Goal: Book appointment/travel/reservation

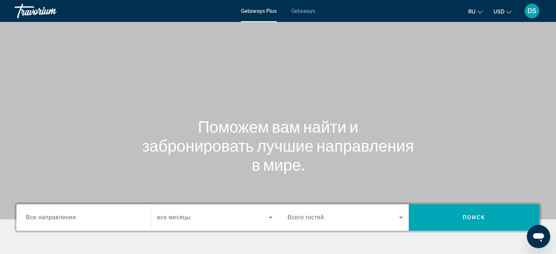
click at [299, 11] on span "Getaways" at bounding box center [303, 11] width 24 height 6
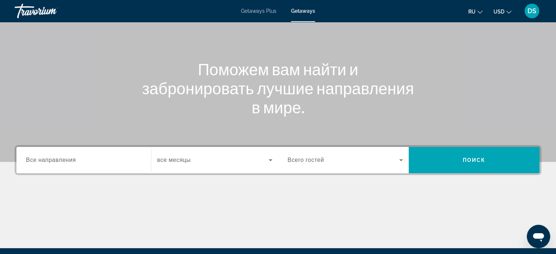
scroll to position [73, 0]
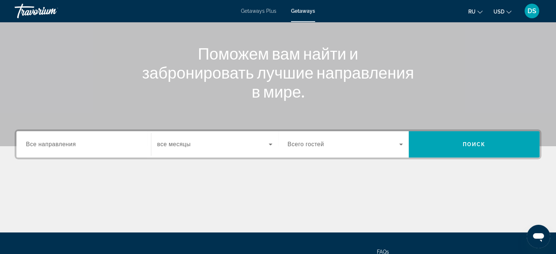
click at [53, 146] on span "Все направления" at bounding box center [51, 144] width 50 height 6
click at [53, 146] on input "Destination Все направления" at bounding box center [83, 144] width 115 height 9
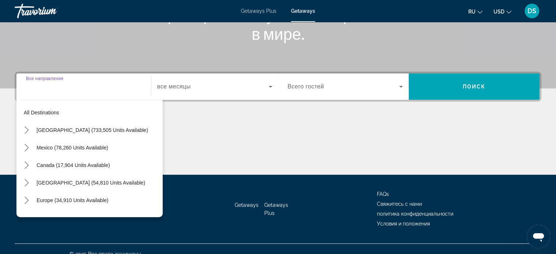
scroll to position [141, 0]
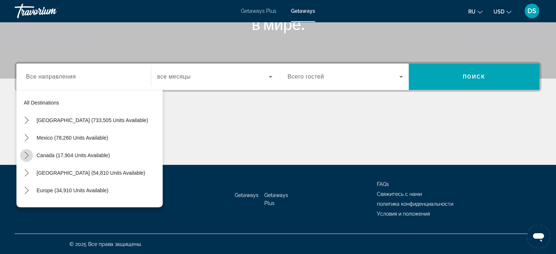
click at [28, 156] on icon "Toggle Canada (17,904 units available) submenu" at bounding box center [26, 155] width 7 height 7
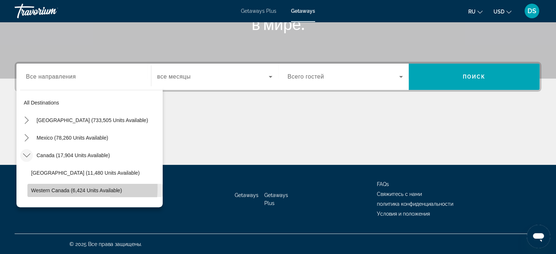
click at [41, 187] on span "Western Canada (6,424 units available)" at bounding box center [76, 190] width 91 height 6
type input "**********"
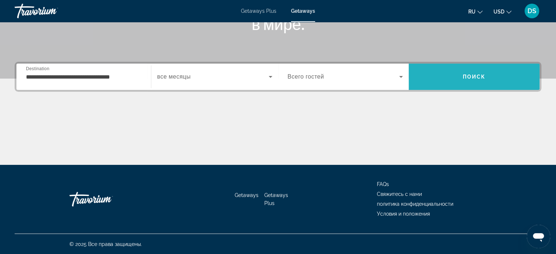
click at [478, 78] on span "Поиск" at bounding box center [474, 77] width 23 height 6
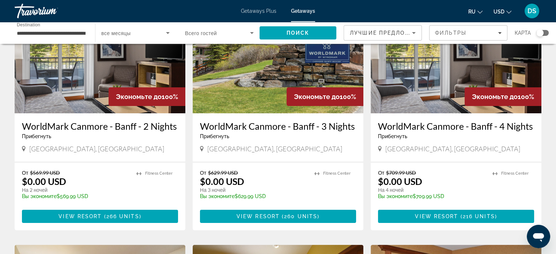
scroll to position [37, 0]
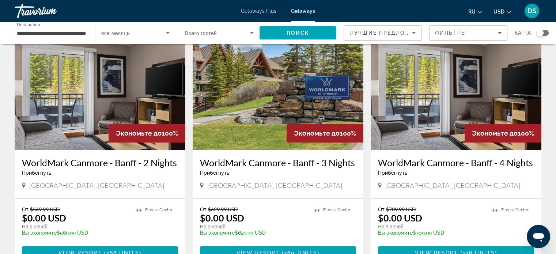
click at [476, 112] on img "Main content" at bounding box center [455, 91] width 171 height 117
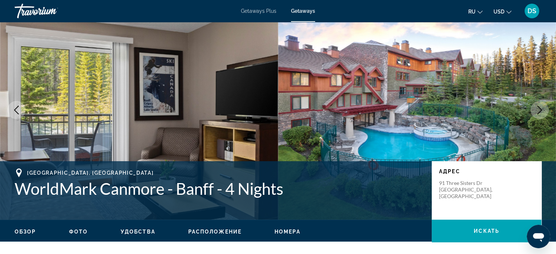
scroll to position [37, 0]
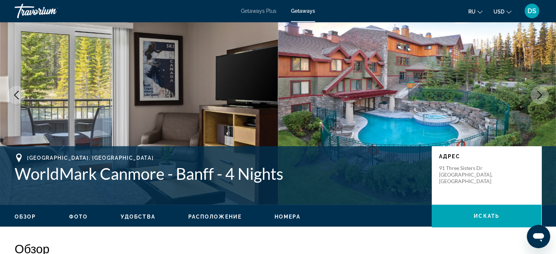
click at [540, 98] on icon "Next image" at bounding box center [539, 95] width 9 height 9
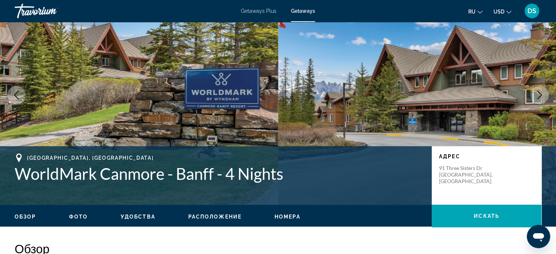
click at [540, 98] on icon "Next image" at bounding box center [539, 95] width 9 height 9
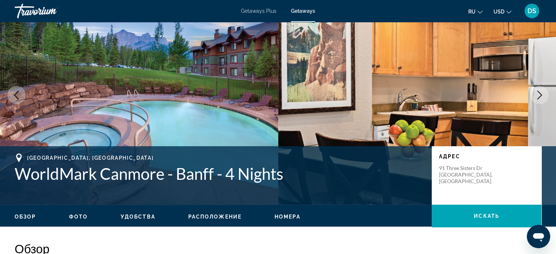
click at [540, 98] on icon "Next image" at bounding box center [539, 95] width 9 height 9
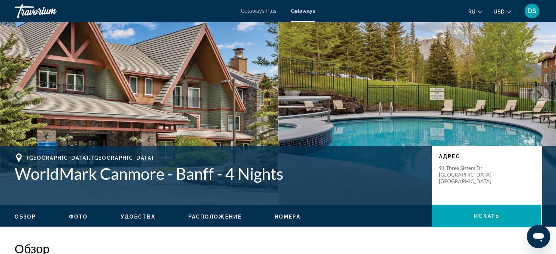
click at [540, 98] on icon "Next image" at bounding box center [539, 95] width 9 height 9
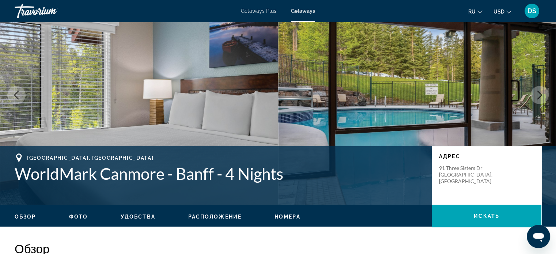
click at [540, 98] on icon "Next image" at bounding box center [539, 95] width 9 height 9
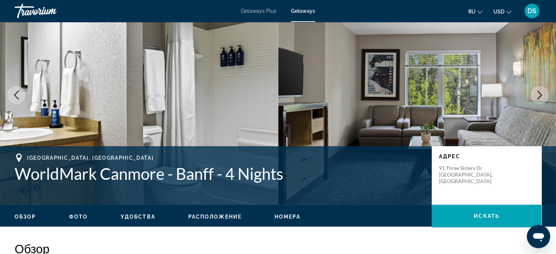
click at [540, 98] on icon "Next image" at bounding box center [539, 95] width 9 height 9
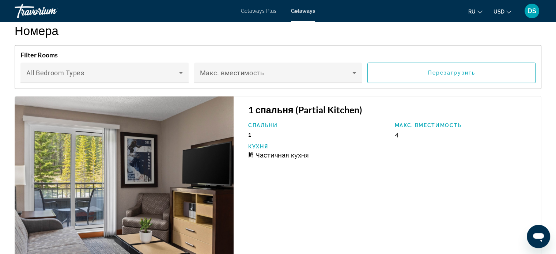
scroll to position [1352, 0]
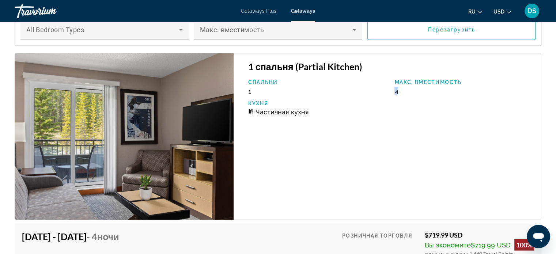
drag, startPoint x: 400, startPoint y: 91, endPoint x: 392, endPoint y: 91, distance: 8.8
click at [392, 91] on div "Макс. вместимость 4" at bounding box center [464, 87] width 147 height 16
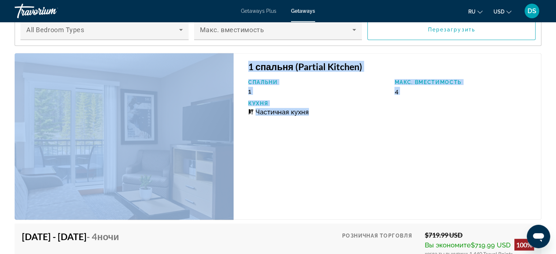
drag, startPoint x: 308, startPoint y: 110, endPoint x: 230, endPoint y: 109, distance: 78.2
click at [230, 109] on div "1 спальня (Partial Kitchen) Спальни 1 Макс. вместимость 4 Кухня Частичная кухня" at bounding box center [278, 136] width 534 height 167
click at [310, 140] on div "1 спальня (Partial Kitchen) Спальни 1 Макс. вместимость 4 Кухня Частичная кухня" at bounding box center [387, 136] width 308 height 167
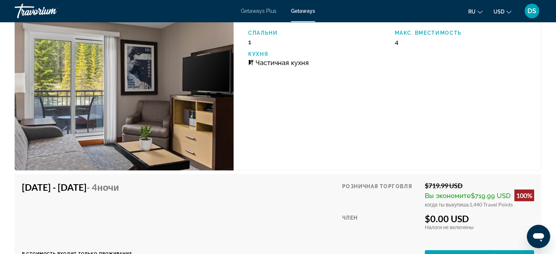
scroll to position [1461, 0]
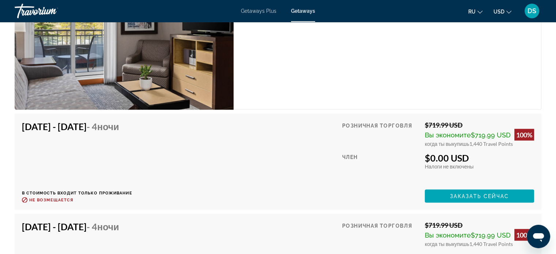
drag, startPoint x: 469, startPoint y: 158, endPoint x: 428, endPoint y: 157, distance: 40.9
click at [428, 157] on div "$0.00 USD" at bounding box center [479, 157] width 109 height 11
drag, startPoint x: 428, startPoint y: 123, endPoint x: 465, endPoint y: 126, distance: 37.0
click at [465, 126] on div "$719.99 USD" at bounding box center [479, 125] width 109 height 8
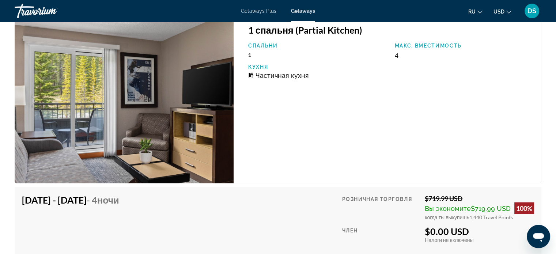
scroll to position [1425, 0]
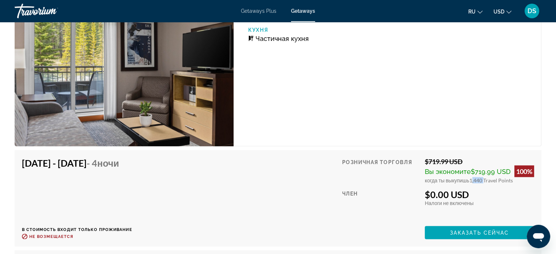
drag, startPoint x: 469, startPoint y: 180, endPoint x: 484, endPoint y: 180, distance: 14.6
click at [484, 180] on span "1,440 Travel Points" at bounding box center [490, 180] width 43 height 6
drag, startPoint x: 430, startPoint y: 193, endPoint x: 476, endPoint y: 195, distance: 46.1
click at [476, 195] on div "$0.00 USD" at bounding box center [479, 194] width 109 height 11
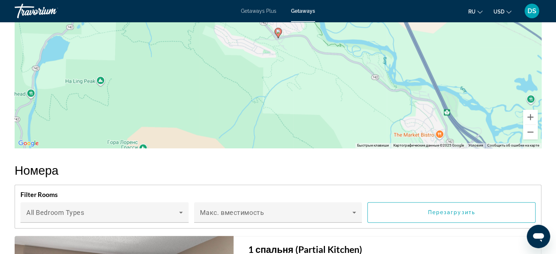
scroll to position [1133, 0]
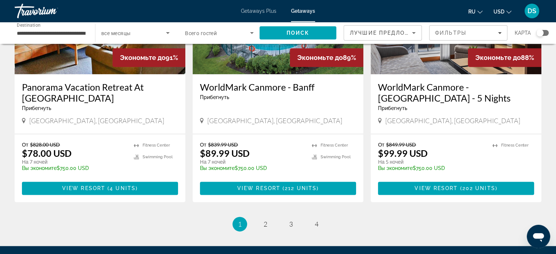
scroll to position [877, 0]
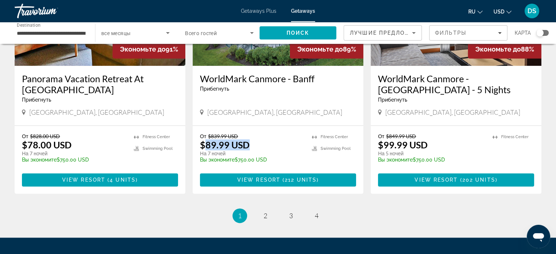
drag, startPoint x: 219, startPoint y: 132, endPoint x: 246, endPoint y: 131, distance: 26.7
click at [246, 139] on p "$89.99 USD" at bounding box center [225, 144] width 50 height 11
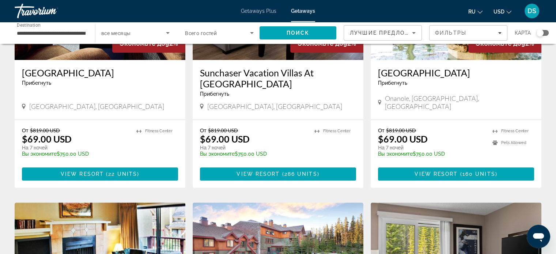
scroll to position [548, 0]
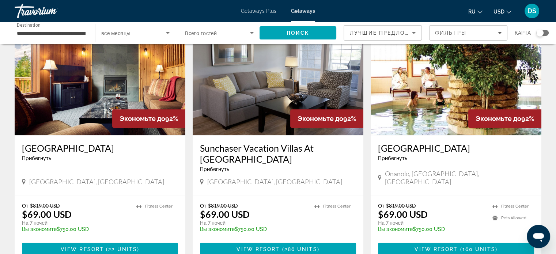
click at [32, 34] on input "**********" at bounding box center [51, 33] width 69 height 9
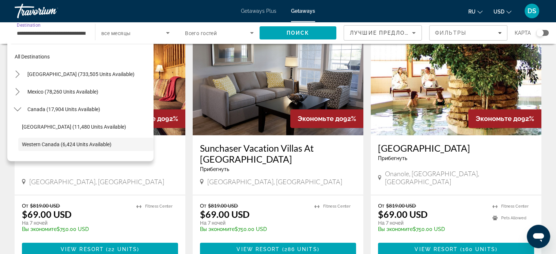
scroll to position [43, 0]
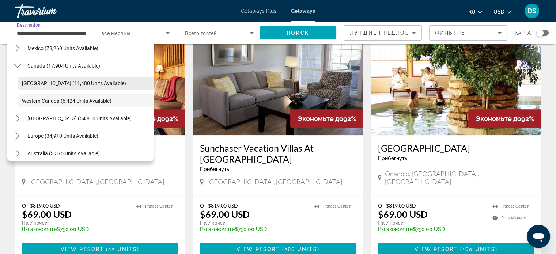
click at [33, 84] on span "[GEOGRAPHIC_DATA] (11,480 units available)" at bounding box center [74, 83] width 104 height 6
type input "**********"
